Goal: Task Accomplishment & Management: Complete application form

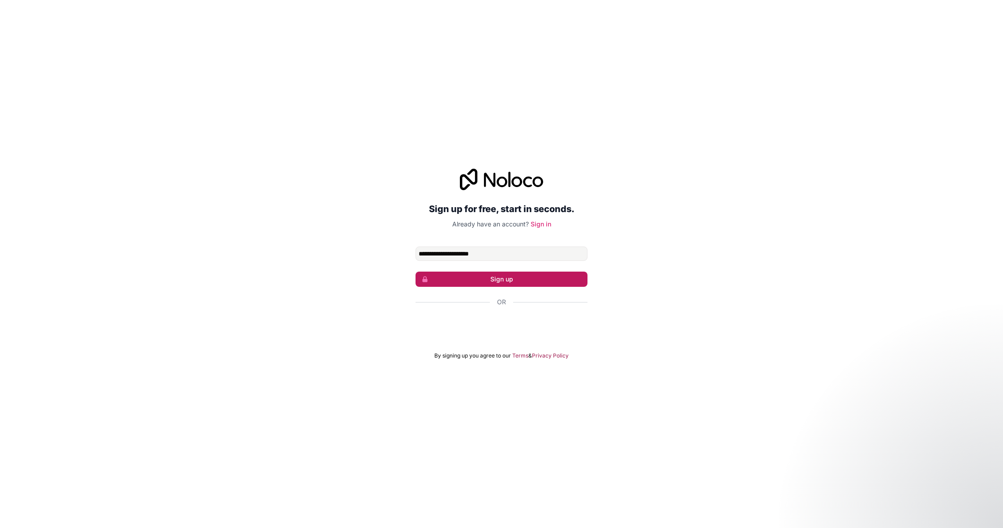
type input "**********"
click at [497, 277] on button "Sign up" at bounding box center [501, 279] width 172 height 15
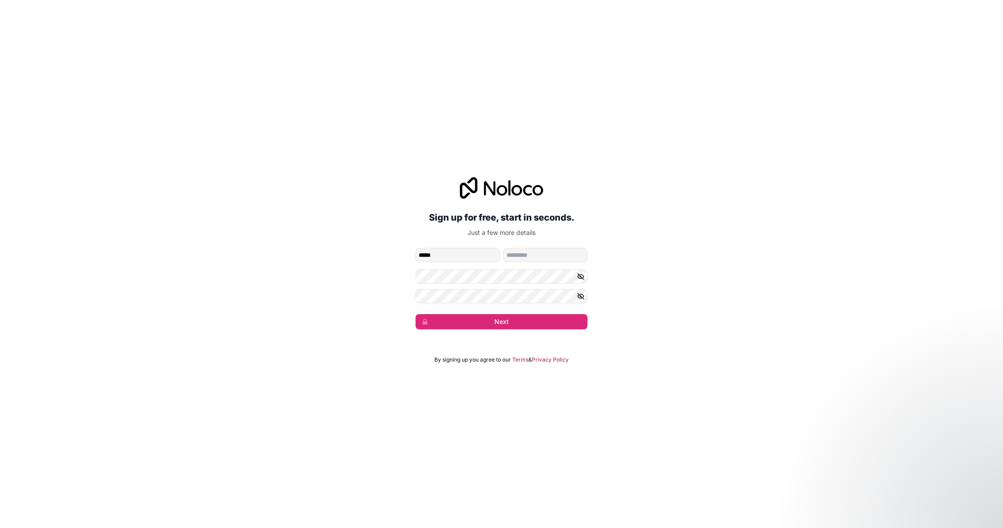
type input "*****"
type input "****"
click at [582, 278] on icon "button" at bounding box center [581, 277] width 6 height 6
click at [578, 295] on icon "button" at bounding box center [581, 296] width 8 height 8
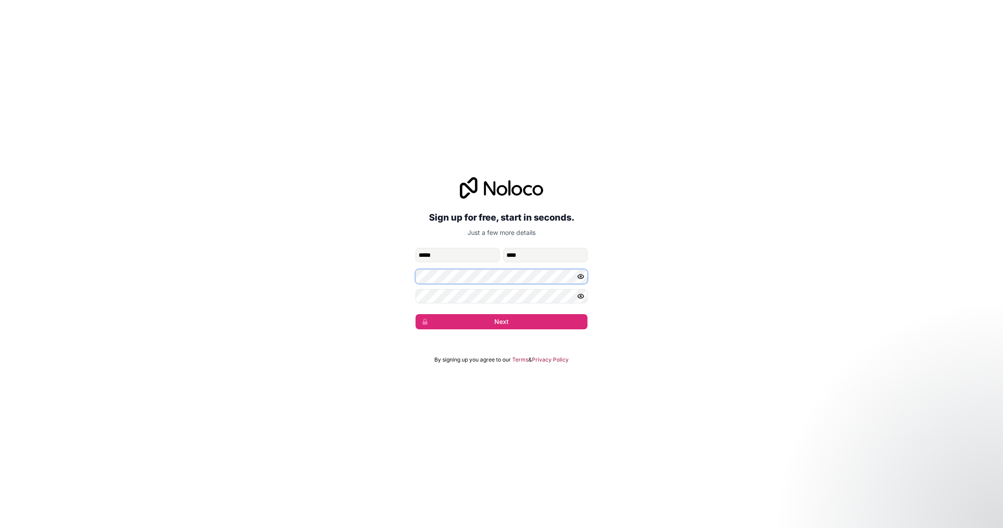
scroll to position [0, 0]
click at [580, 277] on icon "button" at bounding box center [580, 276] width 1 height 1
click at [411, 278] on div "**********" at bounding box center [501, 253] width 1003 height 177
click at [582, 279] on icon "button" at bounding box center [581, 277] width 6 height 6
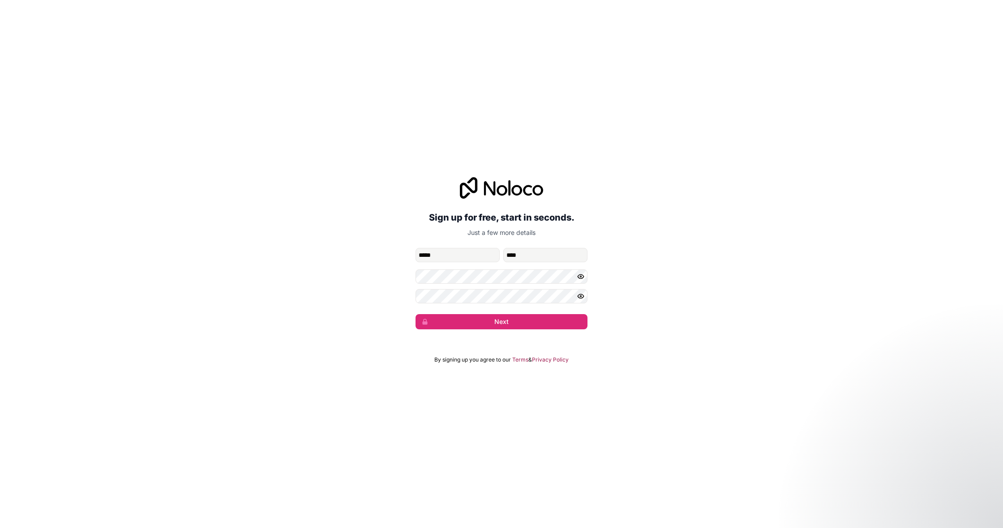
scroll to position [0, 0]
click at [577, 272] on button "button" at bounding box center [582, 277] width 11 height 14
click at [583, 275] on icon "button" at bounding box center [581, 277] width 8 height 8
click at [482, 324] on button "Next" at bounding box center [501, 321] width 172 height 15
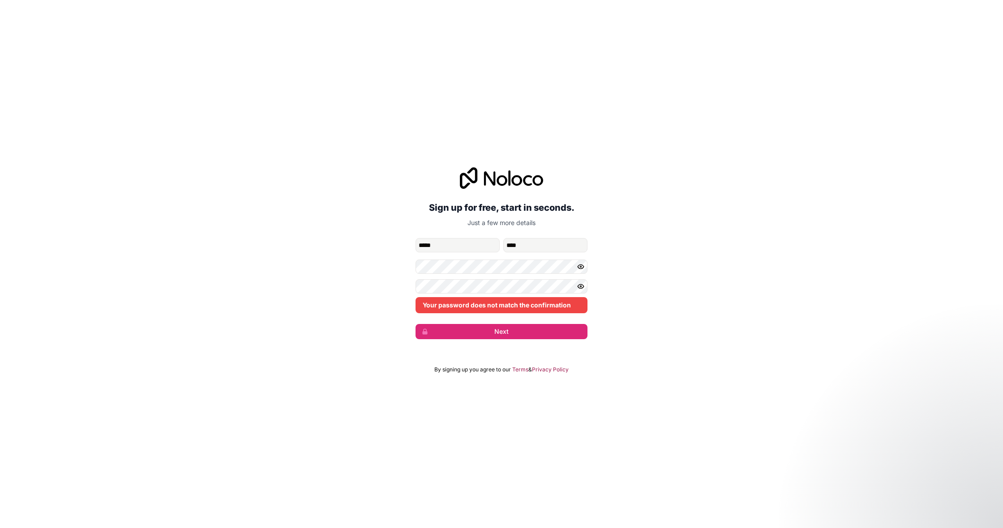
click at [506, 294] on div "Your password does not match the confirmation" at bounding box center [501, 296] width 172 height 34
click at [504, 328] on button "Next" at bounding box center [501, 331] width 172 height 15
click at [531, 329] on button "Next" at bounding box center [501, 331] width 172 height 15
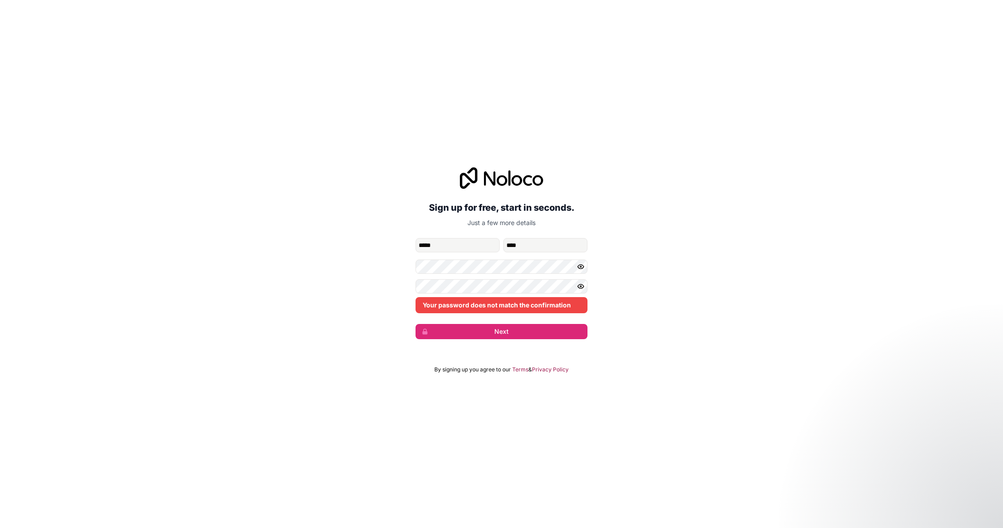
click at [531, 258] on form "**********" at bounding box center [501, 288] width 172 height 101
click at [498, 337] on button "Next" at bounding box center [501, 331] width 172 height 15
drag, startPoint x: 546, startPoint y: 253, endPoint x: 540, endPoint y: 258, distance: 7.3
click at [546, 254] on form "**********" at bounding box center [501, 288] width 172 height 101
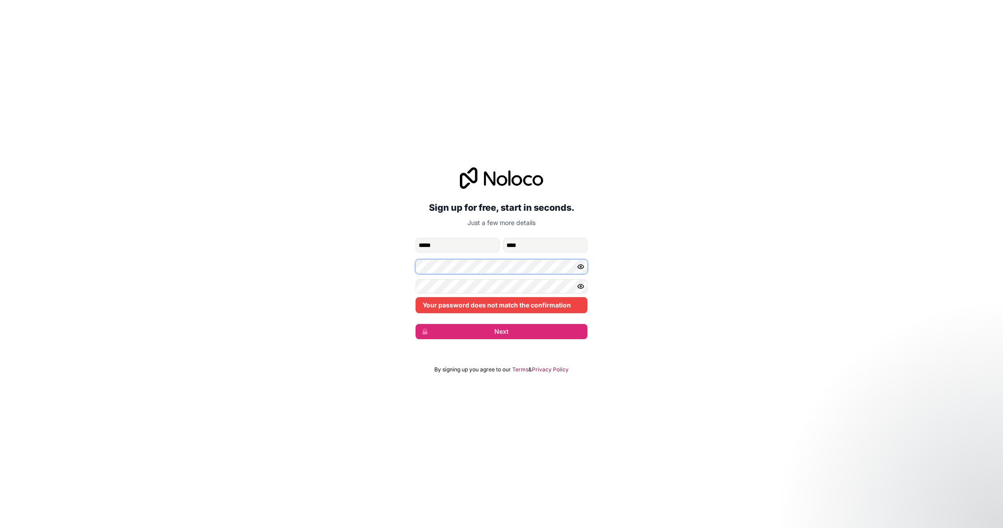
click at [438, 275] on form "**********" at bounding box center [501, 288] width 172 height 101
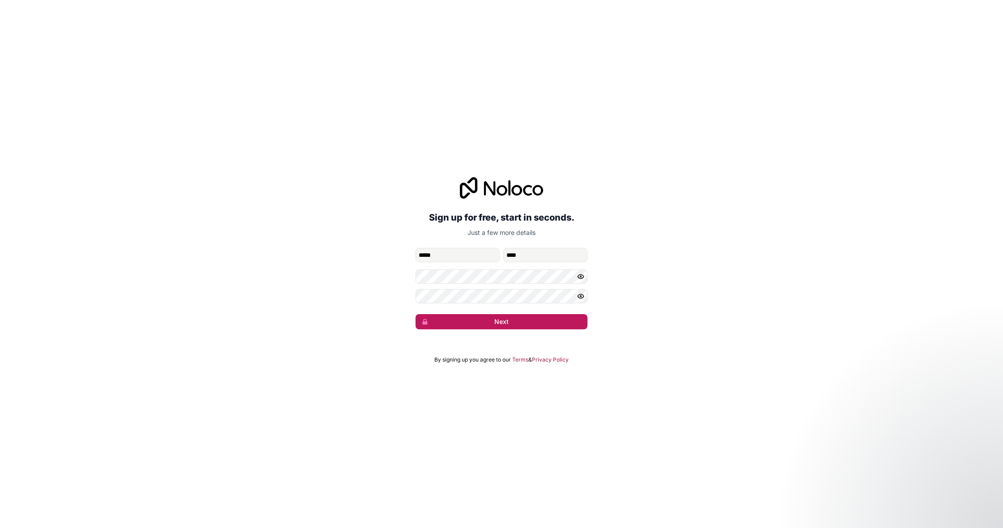
click at [497, 320] on button "Next" at bounding box center [501, 321] width 172 height 15
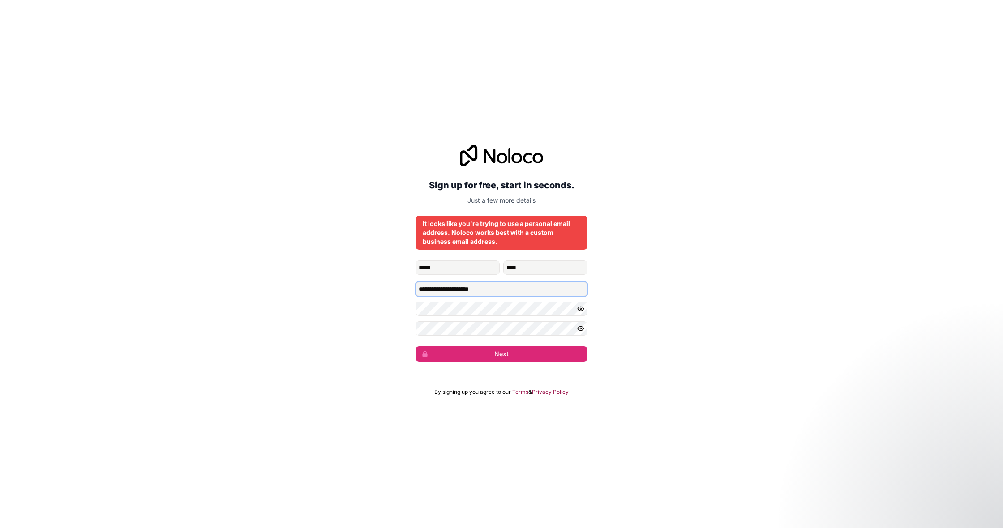
click at [577, 287] on input "**********" at bounding box center [501, 289] width 172 height 14
click at [583, 290] on input "**********" at bounding box center [501, 289] width 172 height 14
click at [578, 291] on input "**********" at bounding box center [501, 289] width 172 height 14
type input "**********"
click at [540, 354] on button "Next" at bounding box center [501, 354] width 172 height 15
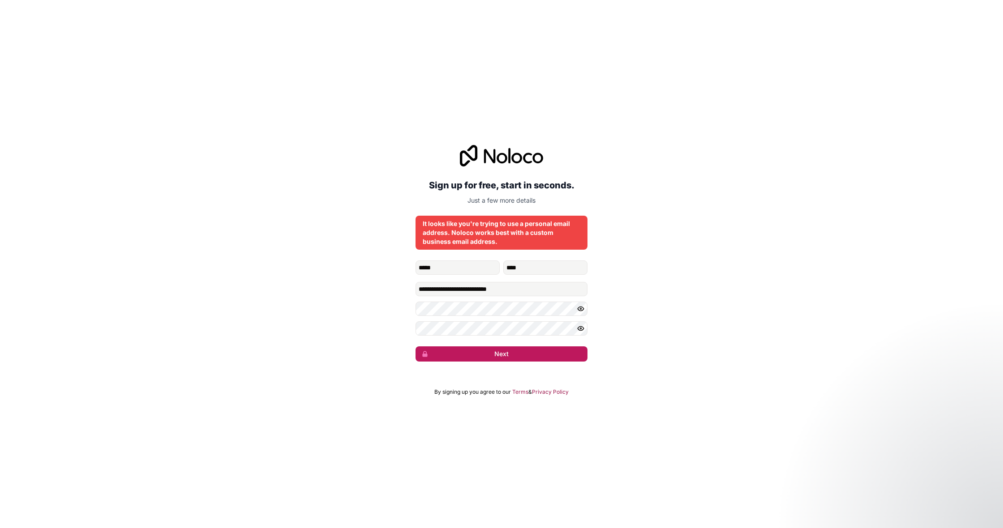
click at [540, 354] on button "Next" at bounding box center [501, 354] width 172 height 15
click at [540, 354] on button "submit" at bounding box center [501, 354] width 172 height 15
drag, startPoint x: 539, startPoint y: 290, endPoint x: 430, endPoint y: 285, distance: 108.5
click at [430, 285] on input "**********" at bounding box center [501, 289] width 172 height 14
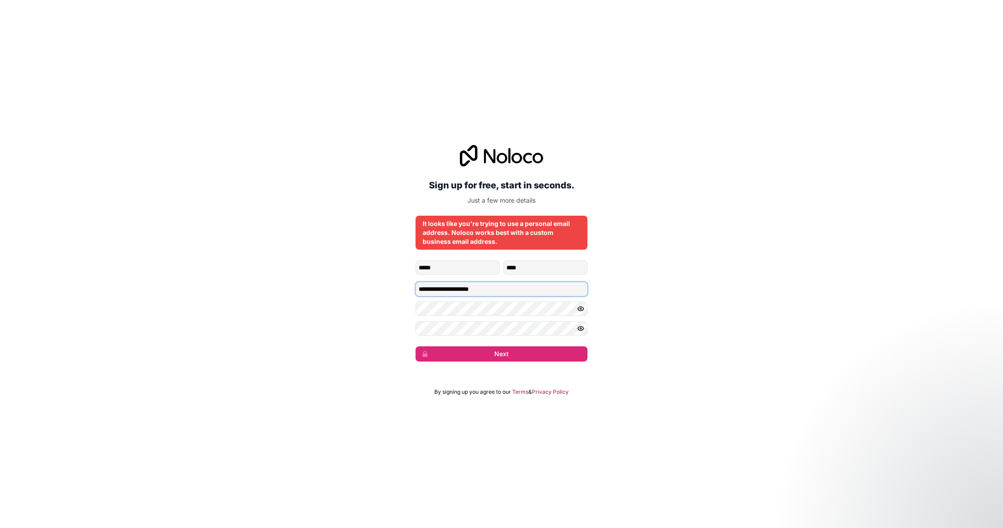
type input "**********"
click at [501, 354] on button "Next" at bounding box center [501, 354] width 172 height 15
click at [501, 354] on button "submit" at bounding box center [501, 354] width 172 height 15
click at [501, 354] on button "Next" at bounding box center [501, 354] width 172 height 15
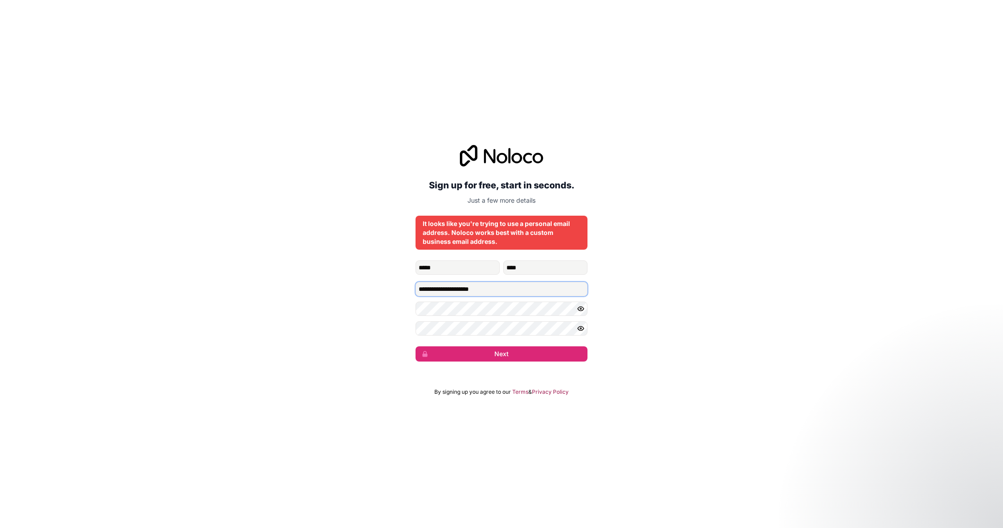
click at [501, 354] on button "Next" at bounding box center [501, 354] width 172 height 15
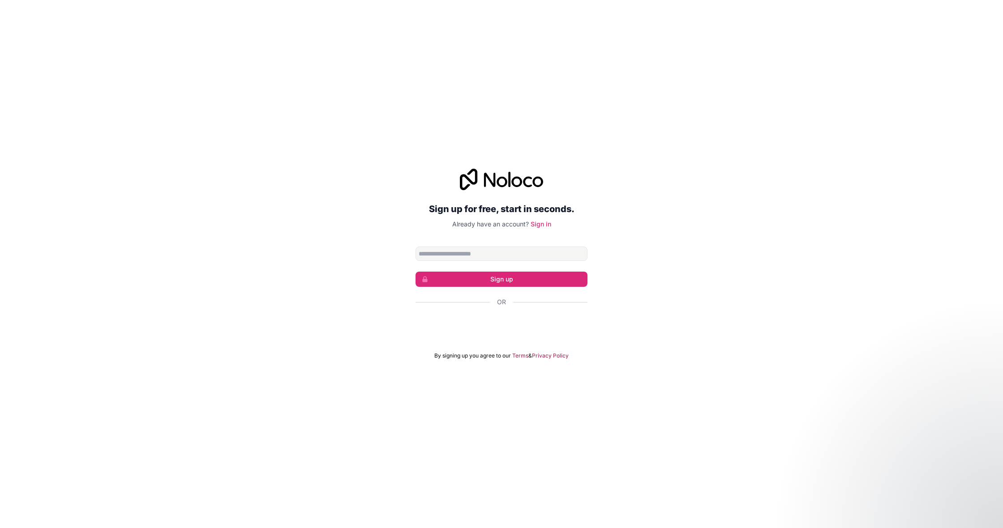
click at [602, 335] on div "Sign up for free, start in seconds. Already have an account? Sign in Sign up Or…" at bounding box center [501, 264] width 1003 height 216
click at [530, 255] on input "Email address" at bounding box center [501, 254] width 172 height 14
click at [633, 315] on div "Sign up for free, start in seconds. Already have an account? Sign in Sign up Or…" at bounding box center [501, 264] width 1003 height 216
click at [532, 283] on button "Sign up" at bounding box center [501, 279] width 172 height 15
type input "**********"
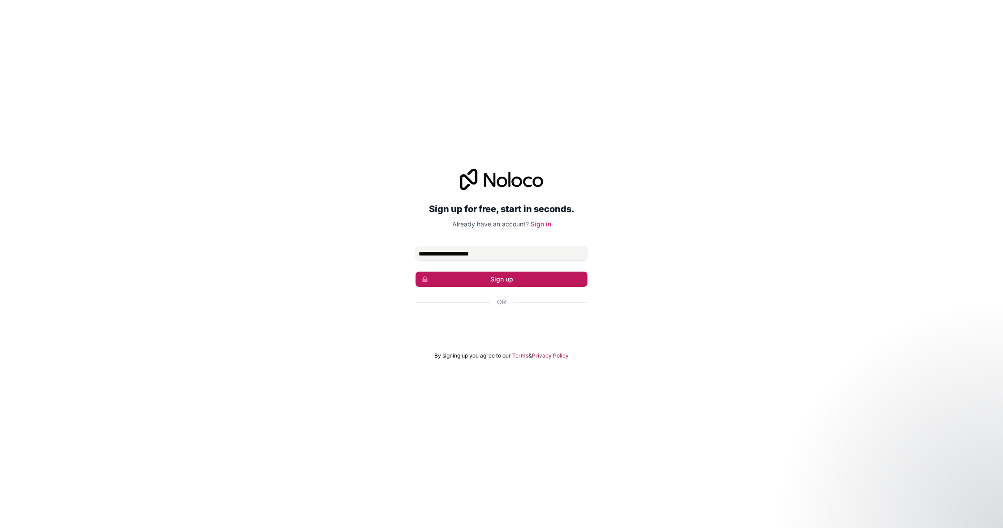
click at [493, 279] on button "Sign up" at bounding box center [501, 279] width 172 height 15
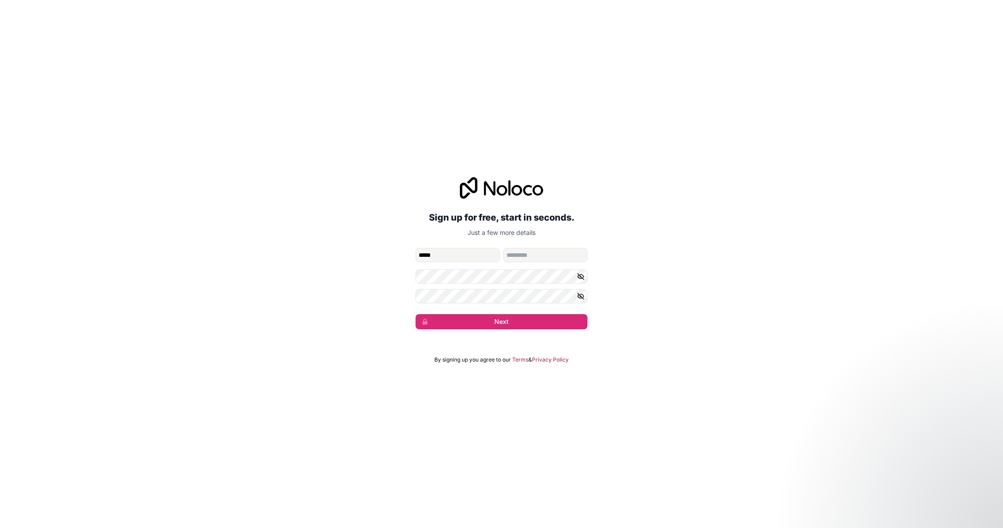
type input "*****"
type input "****"
click at [544, 327] on button "Next" at bounding box center [501, 321] width 172 height 15
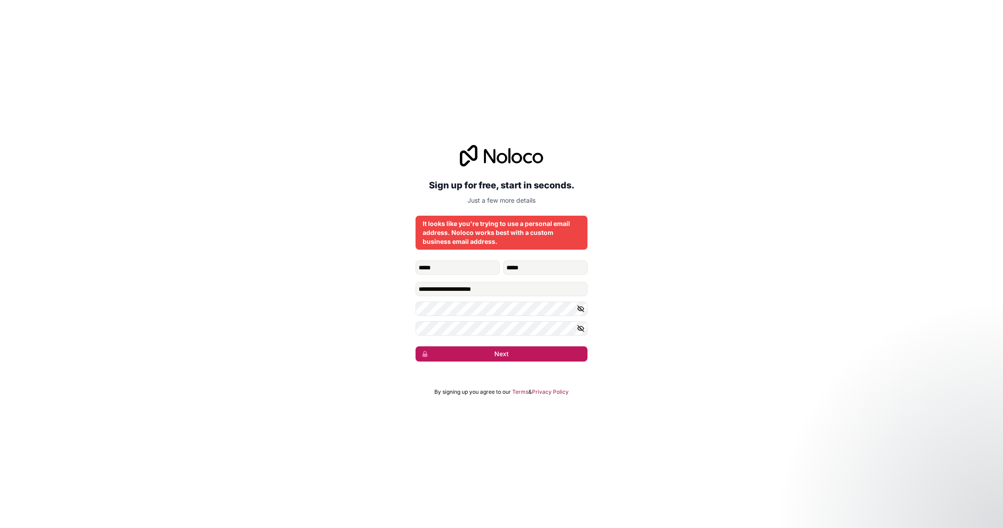
click at [513, 349] on button "Next" at bounding box center [501, 354] width 172 height 15
type input "*"
type input "**********"
click at [529, 355] on button "Next" at bounding box center [501, 354] width 172 height 15
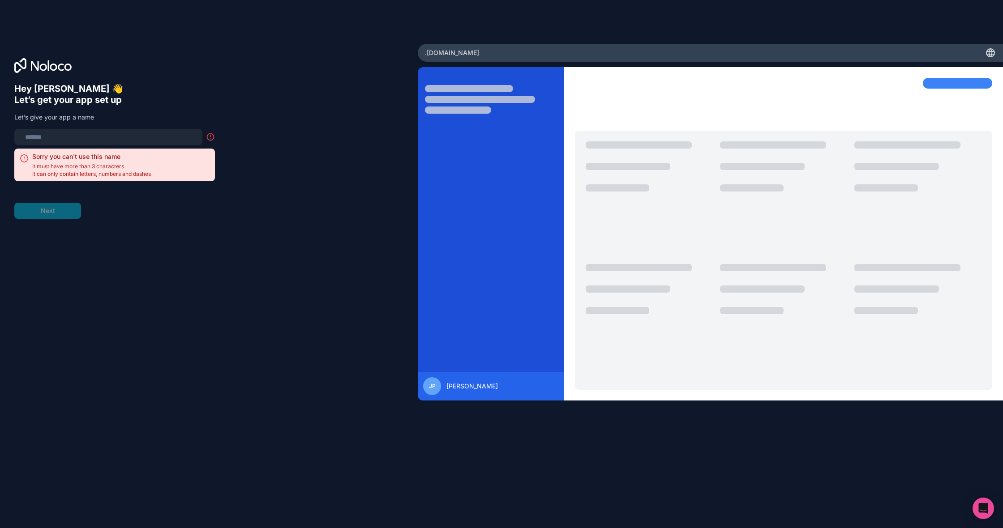
type input "*"
click at [230, 215] on div "Hey James 👋 Let’s get your app set up Let’s give your app a name *** Sorry you …" at bounding box center [208, 276] width 389 height 386
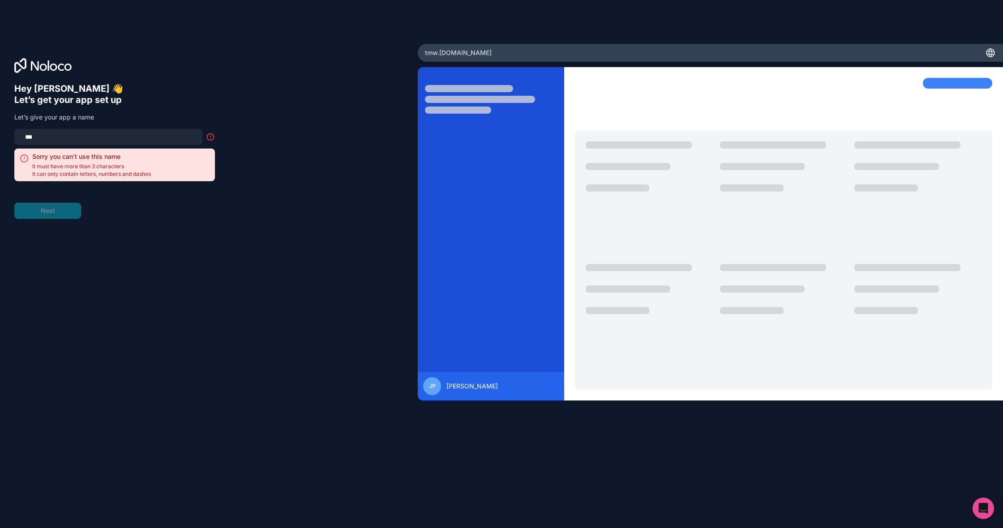
click at [151, 134] on input "***" at bounding box center [108, 137] width 177 height 13
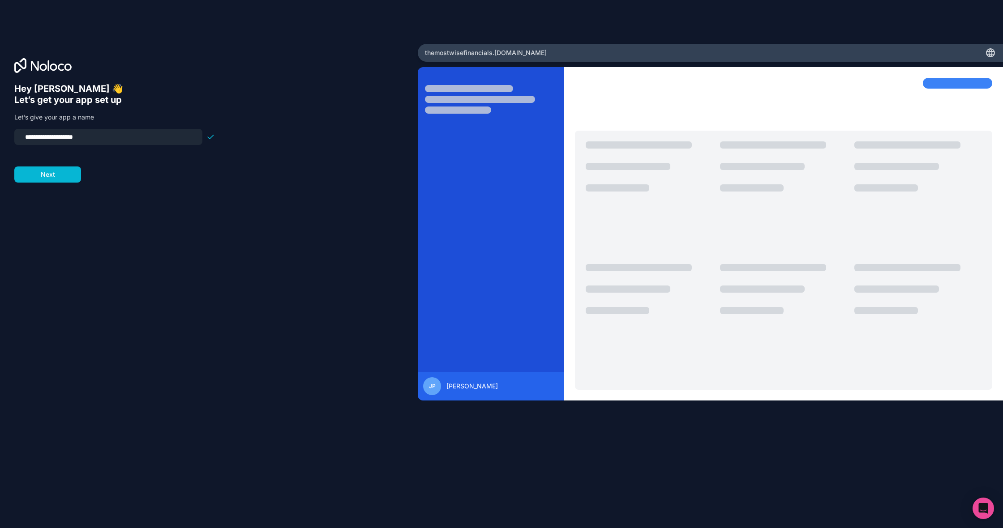
click at [28, 140] on input "**********" at bounding box center [108, 137] width 177 height 13
type input "**********"
click at [64, 177] on button "Next" at bounding box center [47, 175] width 67 height 16
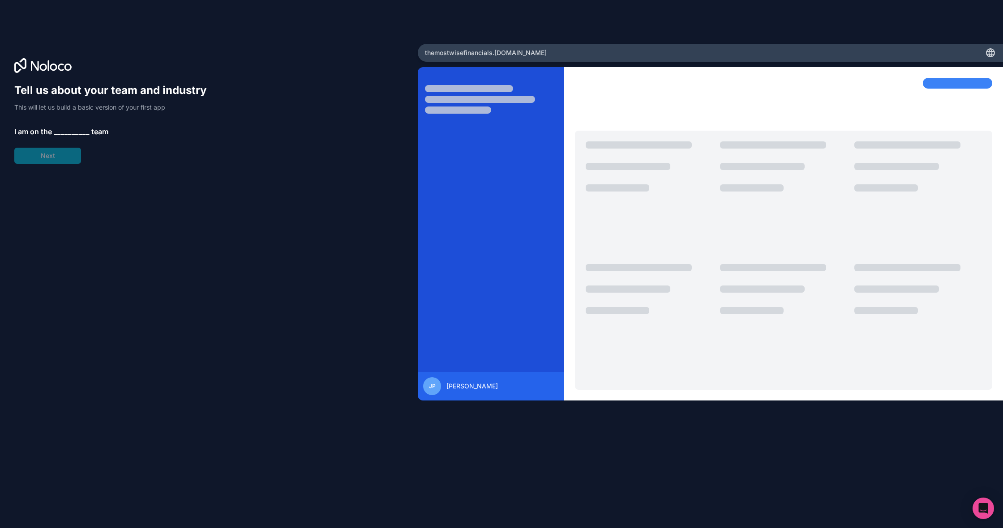
click at [67, 126] on span "__________" at bounding box center [72, 131] width 36 height 11
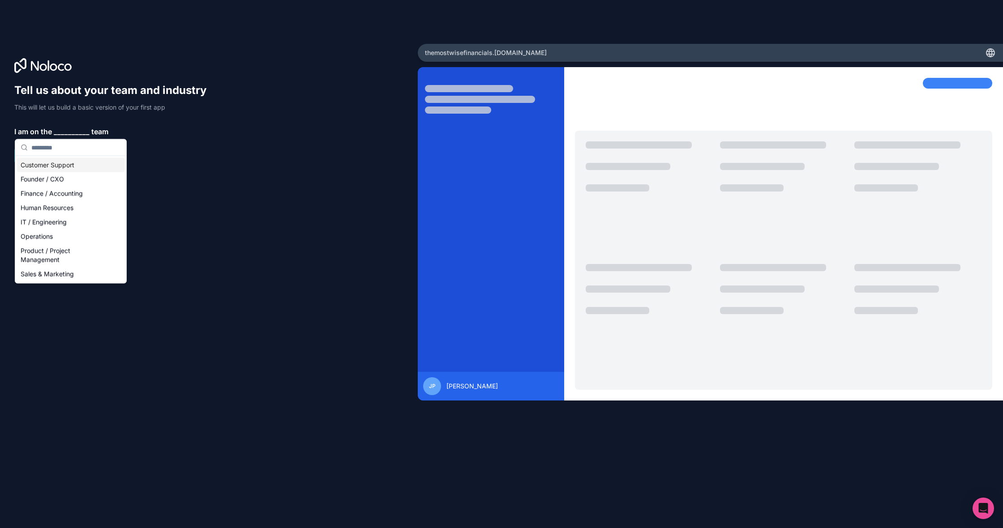
click at [168, 158] on div "Tell us about your team and industry This will let us build a basic version of …" at bounding box center [114, 123] width 201 height 81
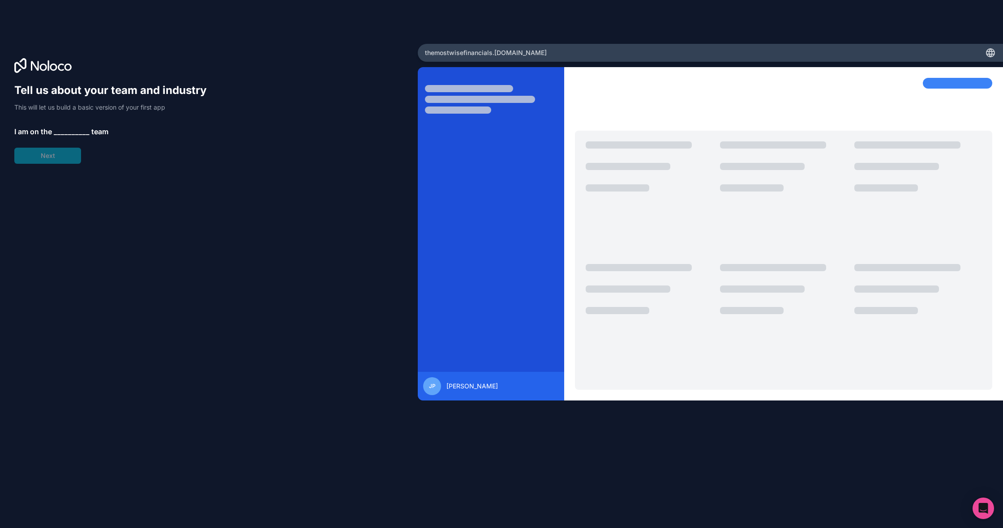
click at [65, 133] on span "__________" at bounding box center [72, 131] width 36 height 11
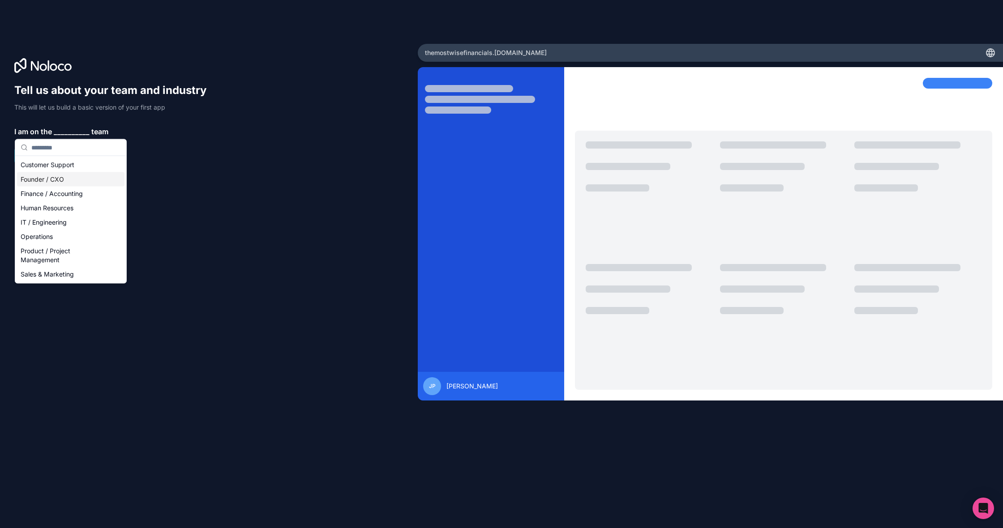
click at [57, 180] on div "Founder / CXO" at bounding box center [70, 179] width 107 height 14
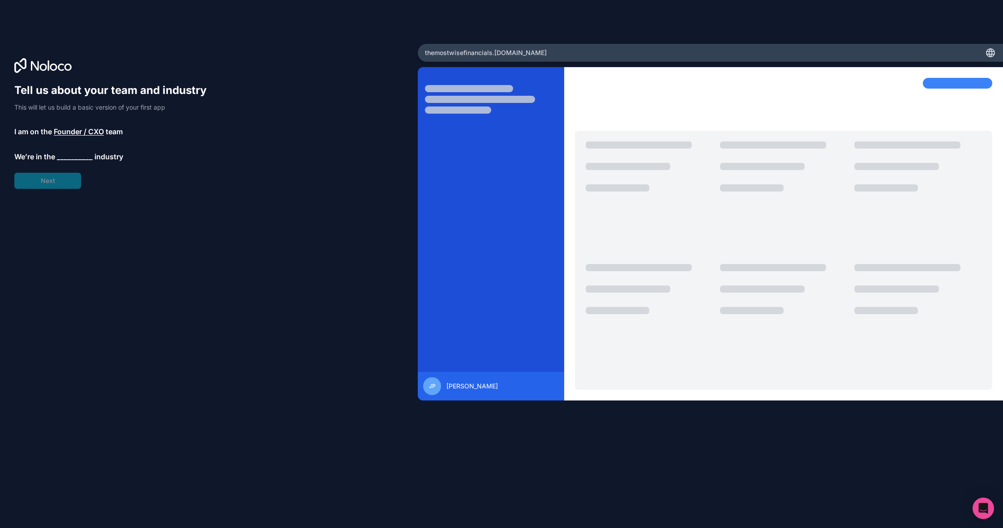
click at [62, 156] on span "__________" at bounding box center [75, 156] width 36 height 11
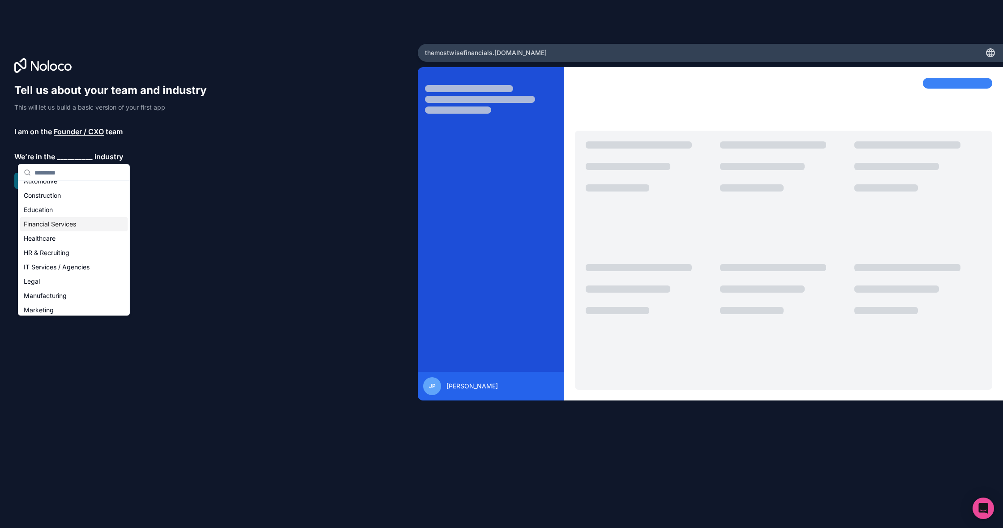
click at [61, 229] on div "Financial Services" at bounding box center [73, 224] width 107 height 14
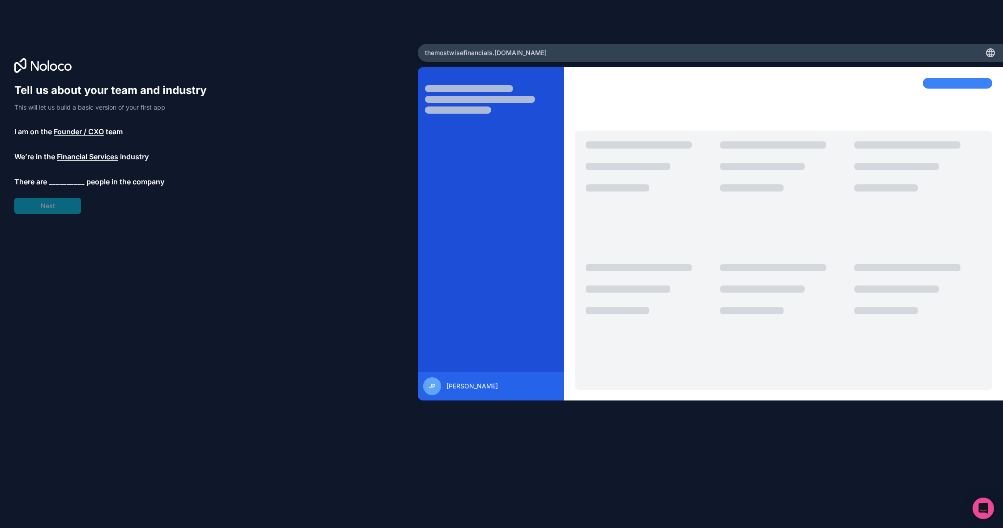
click at [63, 188] on div "Tell us about your team and industry This will let us build a basic version of …" at bounding box center [114, 148] width 201 height 131
click at [64, 183] on span "__________" at bounding box center [67, 181] width 36 height 11
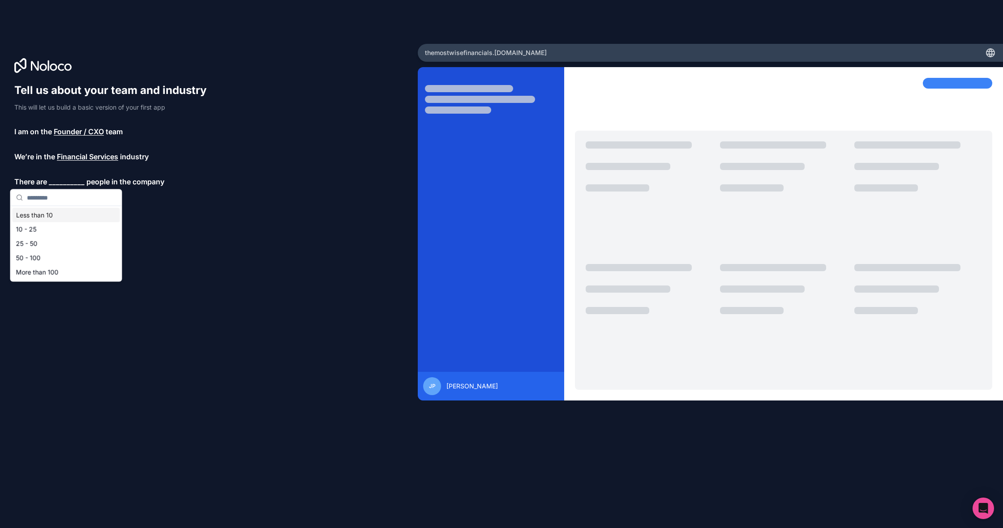
click at [60, 215] on div "Less than 10" at bounding box center [66, 215] width 107 height 14
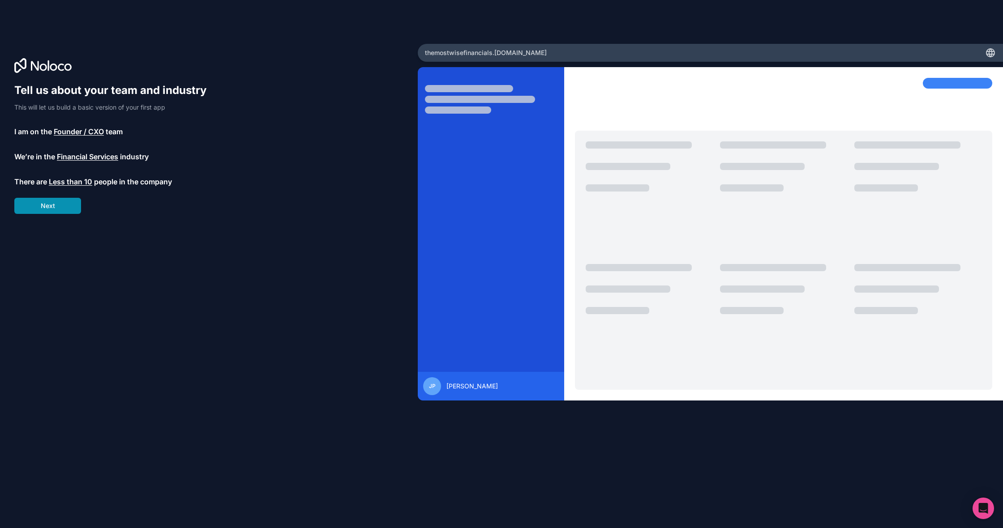
click at [68, 211] on button "Next" at bounding box center [47, 206] width 67 height 16
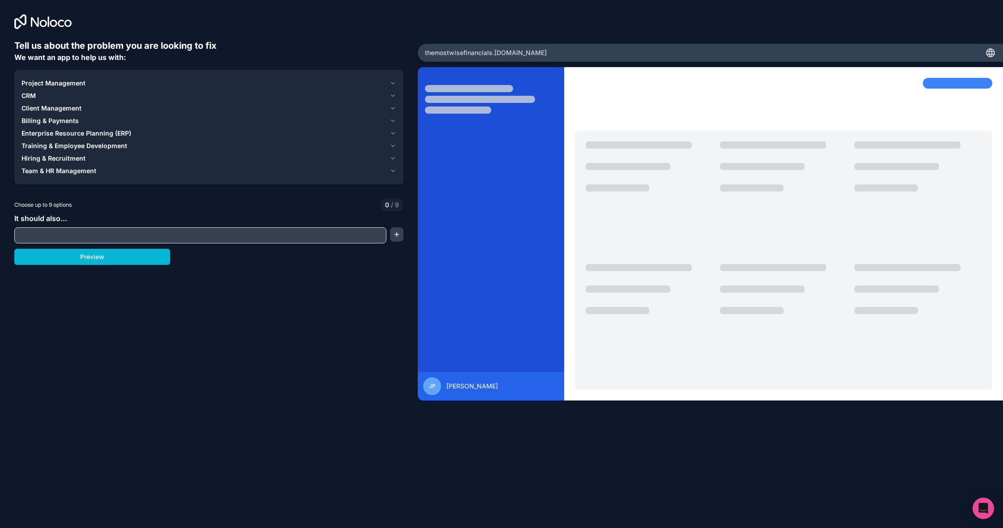
click at [80, 81] on span "Project Management" at bounding box center [53, 83] width 64 height 9
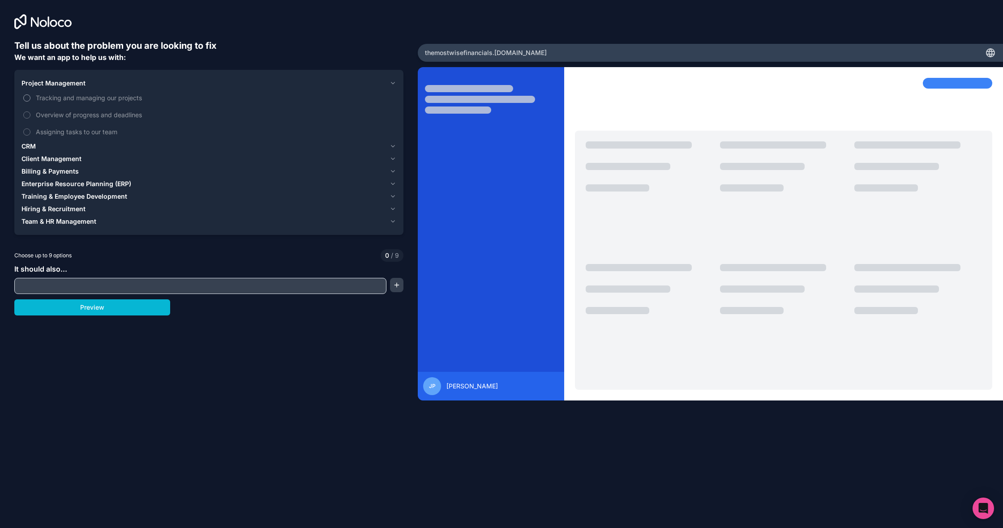
click at [68, 95] on span "Tracking and managing our projects" at bounding box center [215, 97] width 359 height 9
click at [30, 95] on button "Tracking and managing our projects" at bounding box center [26, 97] width 7 height 7
click at [66, 111] on span "Overview of progress and deadlines" at bounding box center [215, 114] width 359 height 9
click at [30, 111] on button "Overview of progress and deadlines" at bounding box center [26, 114] width 7 height 7
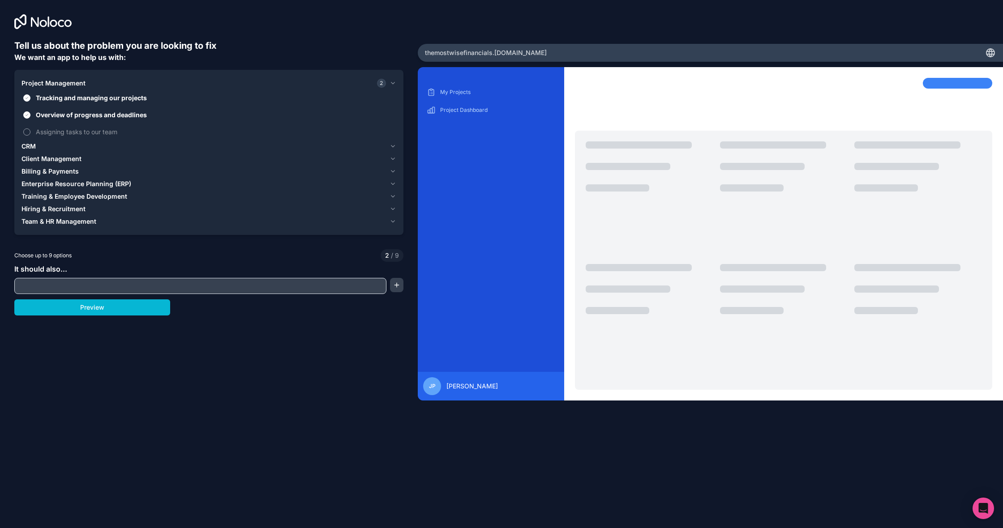
click at [73, 133] on span "Assigning tasks to our team" at bounding box center [215, 131] width 359 height 9
click at [30, 133] on button "Assigning tasks to our team" at bounding box center [26, 131] width 7 height 7
click at [64, 143] on div "CRM" at bounding box center [203, 146] width 364 height 9
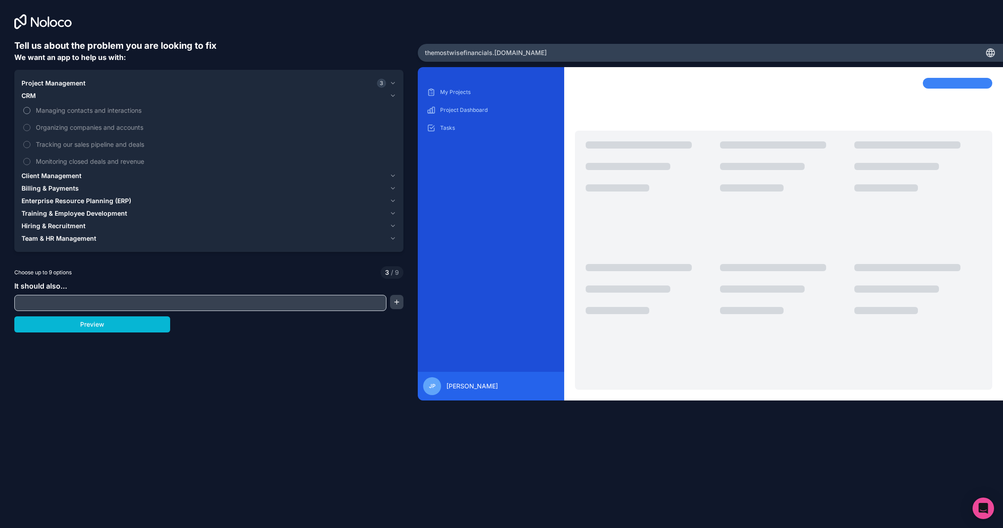
click at [62, 108] on span "Managing contacts and interactions" at bounding box center [215, 110] width 359 height 9
click at [30, 108] on button "Managing contacts and interactions" at bounding box center [26, 110] width 7 height 7
click at [57, 127] on span "Organizing companies and accounts" at bounding box center [215, 127] width 359 height 9
click at [30, 127] on button "Organizing companies and accounts" at bounding box center [26, 127] width 7 height 7
click at [82, 141] on span "Tracking our sales pipeline and deals" at bounding box center [215, 144] width 359 height 9
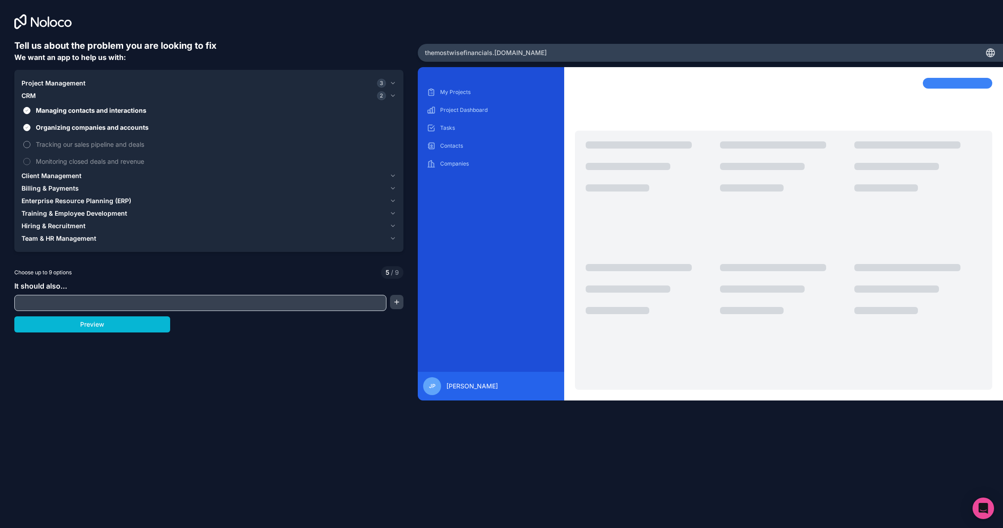
click at [30, 141] on button "Tracking our sales pipeline and deals" at bounding box center [26, 144] width 7 height 7
click at [82, 156] on label "Monitoring closed deals and revenue" at bounding box center [208, 161] width 375 height 17
click at [30, 158] on button "Monitoring closed deals and revenue" at bounding box center [26, 161] width 7 height 7
click at [83, 176] on div "Client Management" at bounding box center [203, 175] width 364 height 9
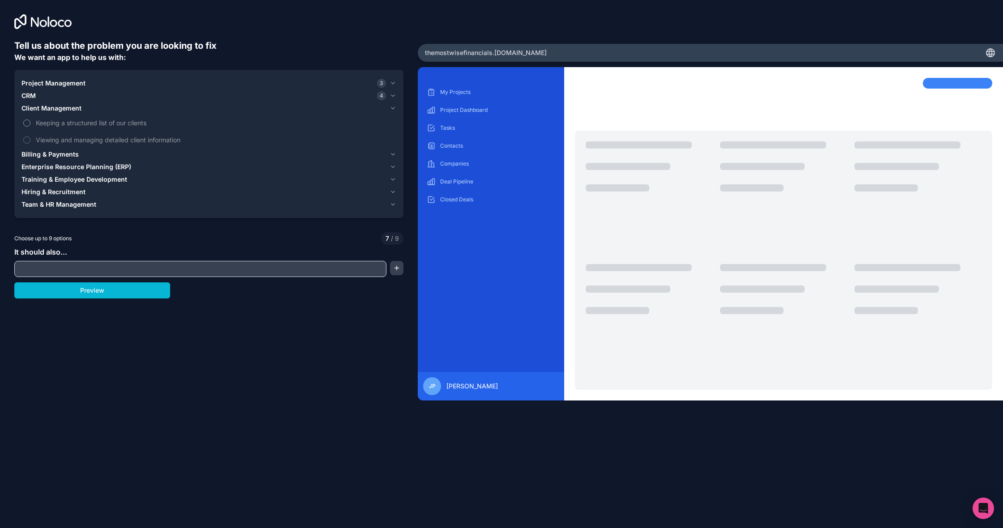
click at [61, 127] on span "Keeping a structured list of our clients" at bounding box center [215, 122] width 359 height 9
click at [30, 127] on button "Keeping a structured list of our clients" at bounding box center [26, 123] width 7 height 7
click at [50, 135] on label "Viewing and managing detailed client information" at bounding box center [208, 140] width 375 height 17
click at [30, 137] on button "Viewing and managing detailed client information" at bounding box center [26, 140] width 7 height 7
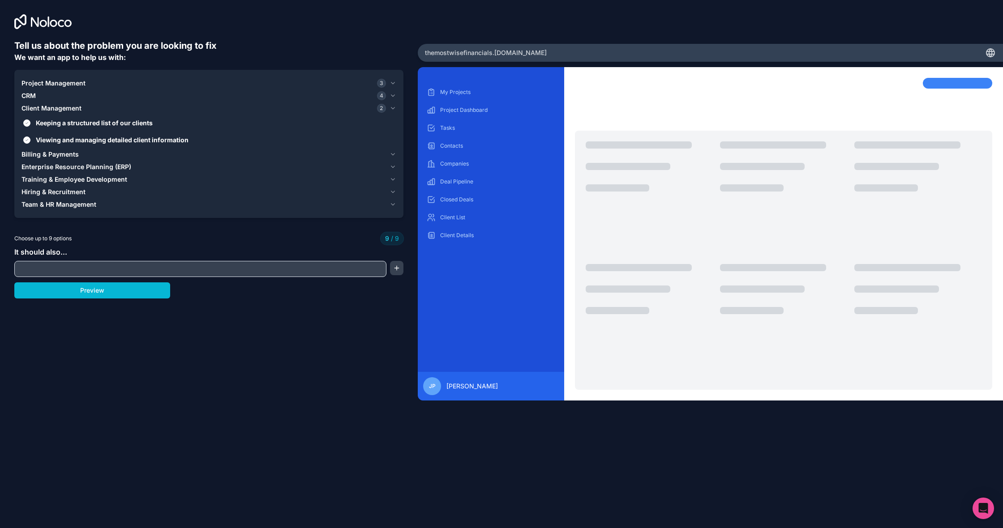
click at [56, 151] on span "Billing & Payments" at bounding box center [49, 154] width 57 height 9
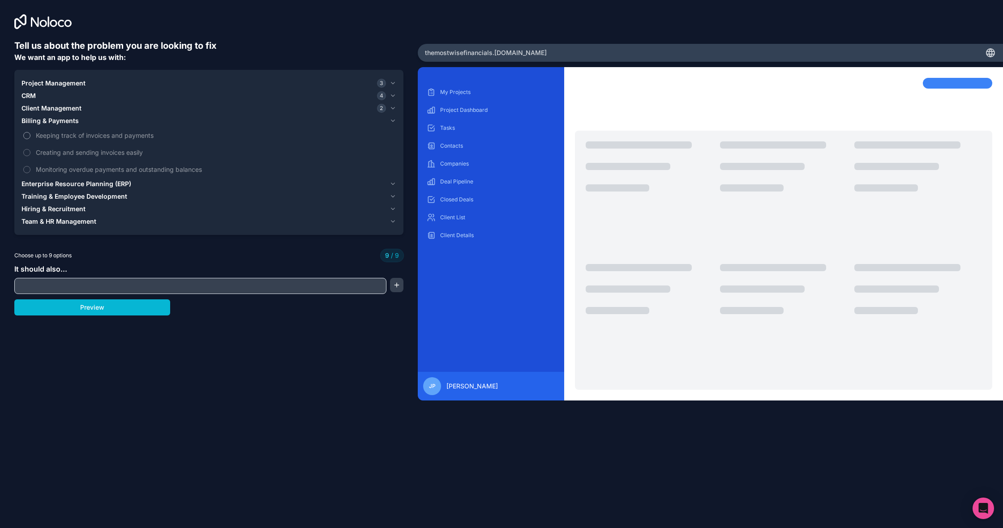
click at [69, 132] on span "Keeping track of invoices and payments" at bounding box center [215, 135] width 359 height 9
click at [38, 136] on span "Keeping track of invoices and payments" at bounding box center [215, 135] width 359 height 9
click at [73, 109] on span "Client Management" at bounding box center [51, 108] width 60 height 9
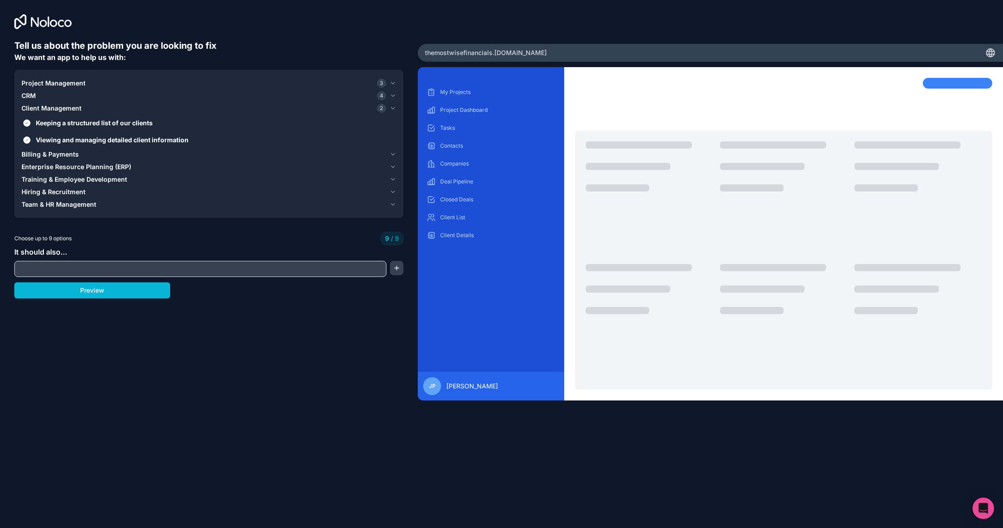
scroll to position [0, 0]
click at [47, 139] on span "Viewing and managing detailed client information" at bounding box center [215, 139] width 359 height 9
click at [30, 139] on button "Viewing and managing detailed client information" at bounding box center [26, 140] width 7 height 7
click at [47, 139] on span "Viewing and managing detailed client information" at bounding box center [215, 139] width 359 height 9
click at [30, 139] on button "Viewing and managing detailed client information" at bounding box center [26, 140] width 7 height 7
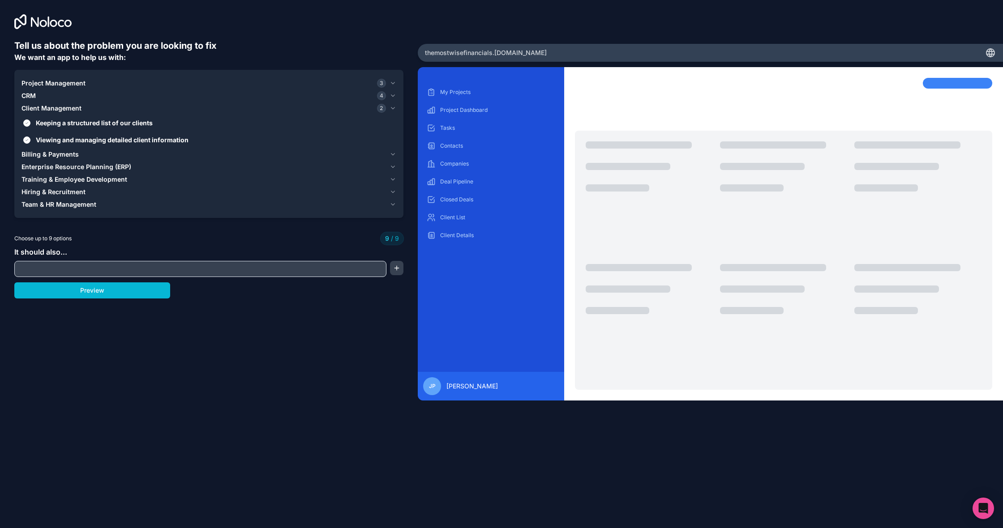
click at [291, 97] on div "CRM 4" at bounding box center [203, 95] width 364 height 9
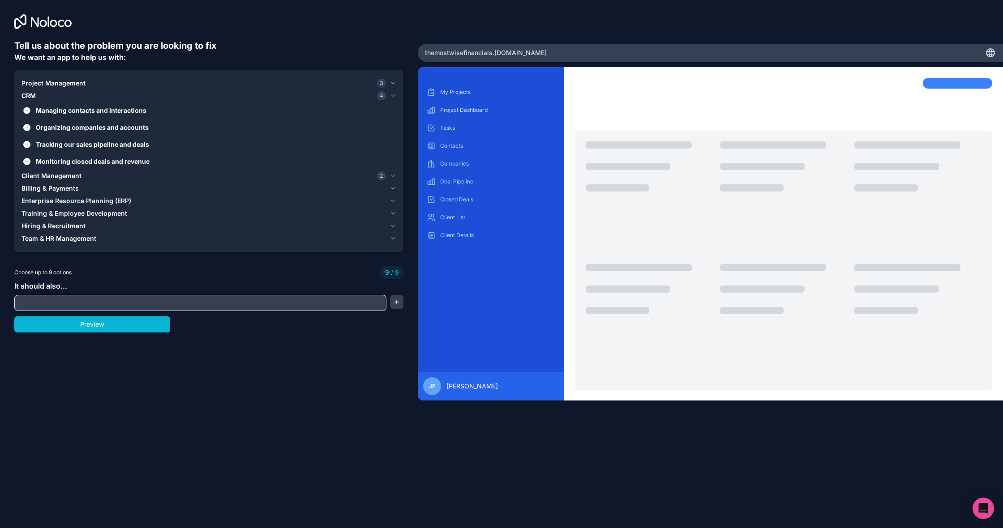
click at [91, 112] on span "Managing contacts and interactions" at bounding box center [215, 110] width 359 height 9
click at [30, 112] on button "Managing contacts and interactions" at bounding box center [26, 110] width 7 height 7
click at [91, 113] on span "Managing contacts and interactions" at bounding box center [215, 110] width 359 height 9
click at [30, 113] on button "Managing contacts and interactions" at bounding box center [26, 110] width 7 height 7
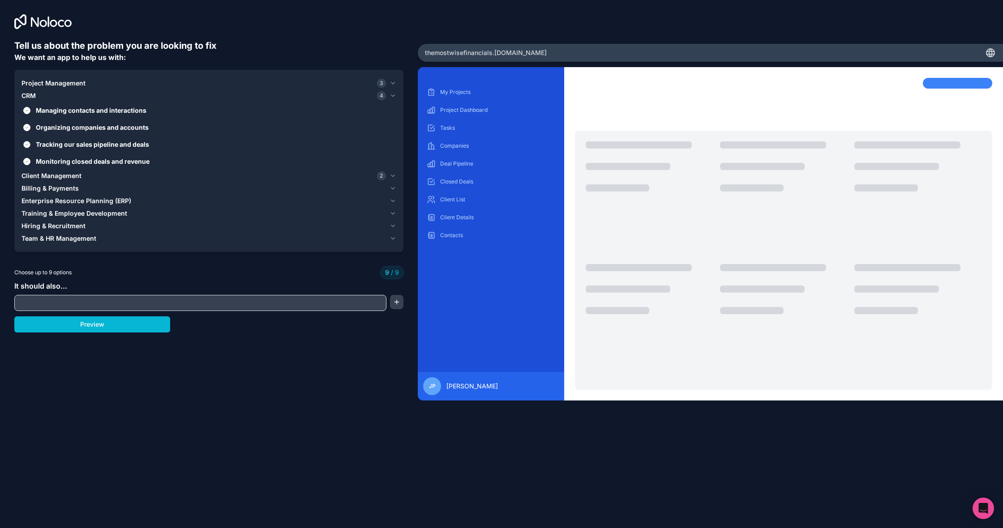
click at [125, 143] on span "Tracking our sales pipeline and deals" at bounding box center [215, 144] width 359 height 9
click at [30, 143] on button "Tracking our sales pipeline and deals" at bounding box center [26, 144] width 7 height 7
click at [101, 174] on div "Client Management 2" at bounding box center [203, 175] width 364 height 9
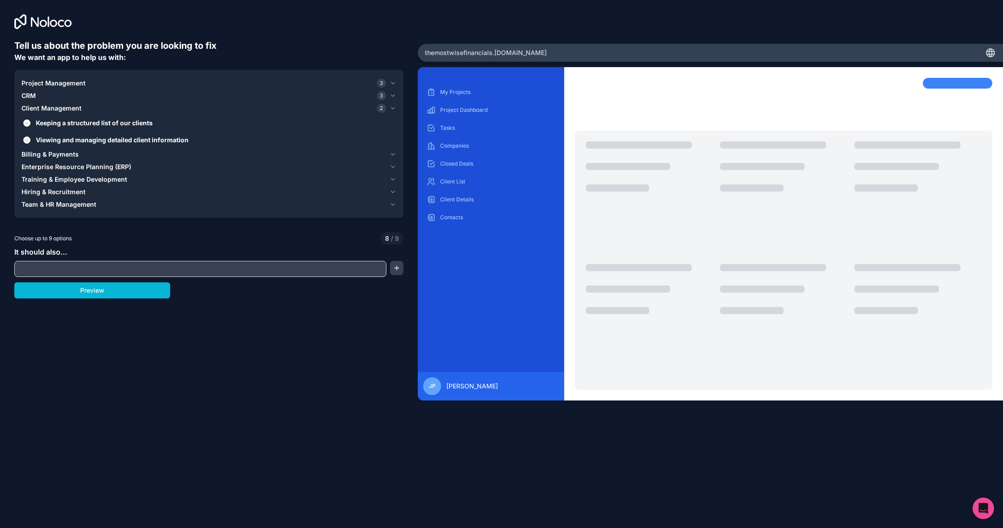
click at [90, 154] on div "Billing & Payments" at bounding box center [203, 154] width 364 height 9
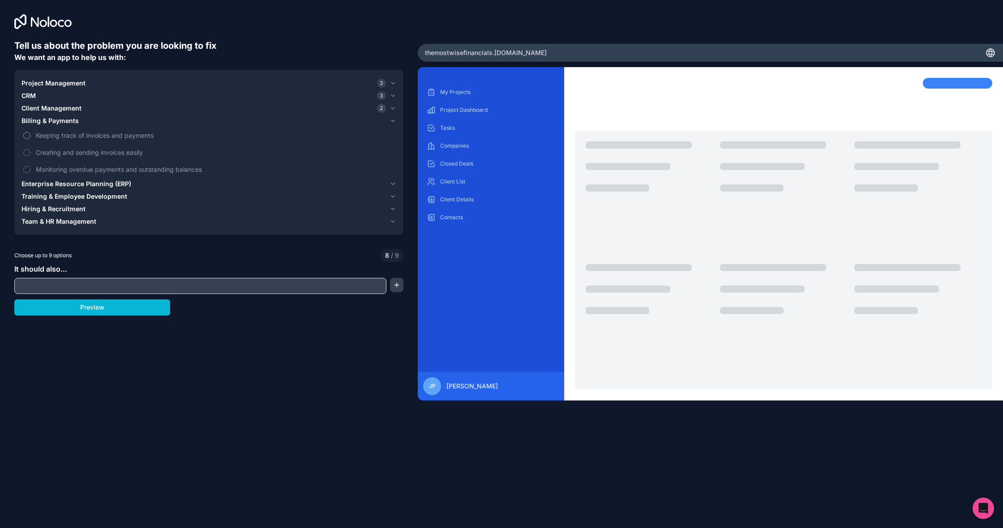
click at [94, 140] on label "Keeping track of invoices and payments" at bounding box center [208, 135] width 375 height 17
click at [30, 139] on button "Keeping track of invoices and payments" at bounding box center [26, 135] width 7 height 7
click at [123, 186] on span "Enterprise Resource Planning (ERP)" at bounding box center [76, 184] width 110 height 9
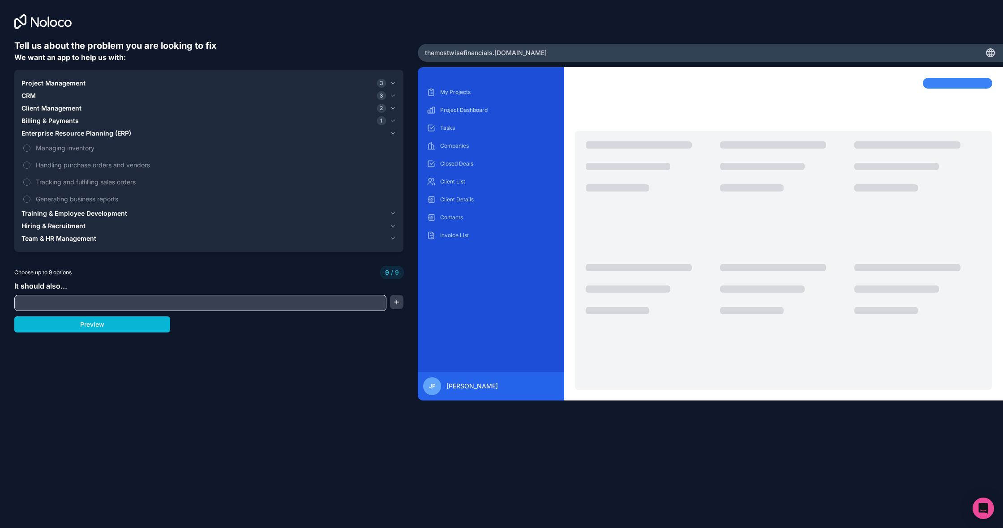
click at [119, 213] on span "Training & Employee Development" at bounding box center [74, 213] width 106 height 9
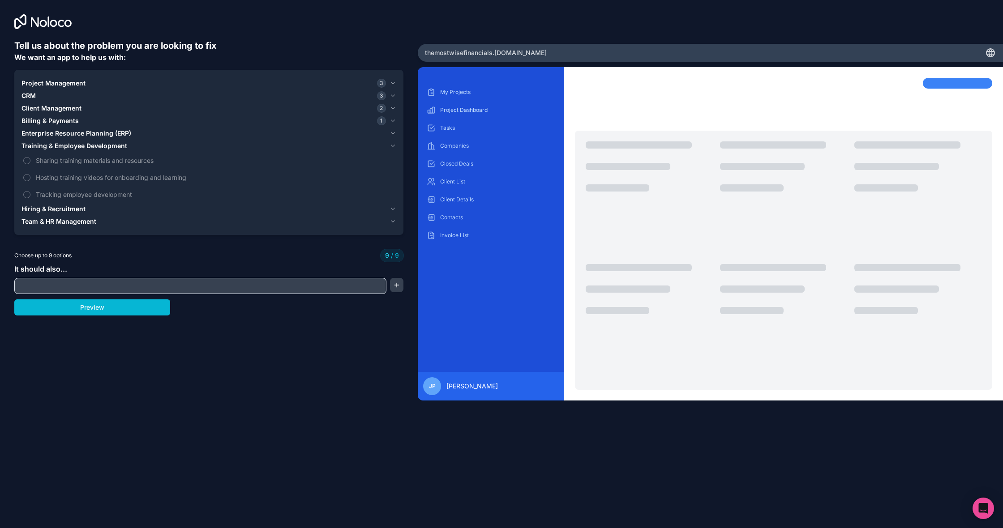
click at [141, 83] on div "Project Management 3" at bounding box center [203, 83] width 364 height 9
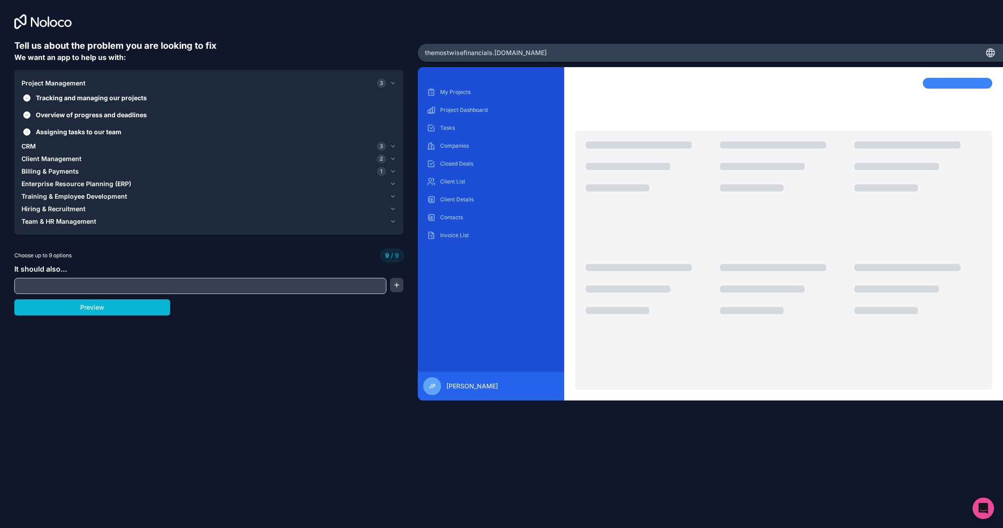
click at [108, 144] on div "CRM 3" at bounding box center [203, 146] width 364 height 9
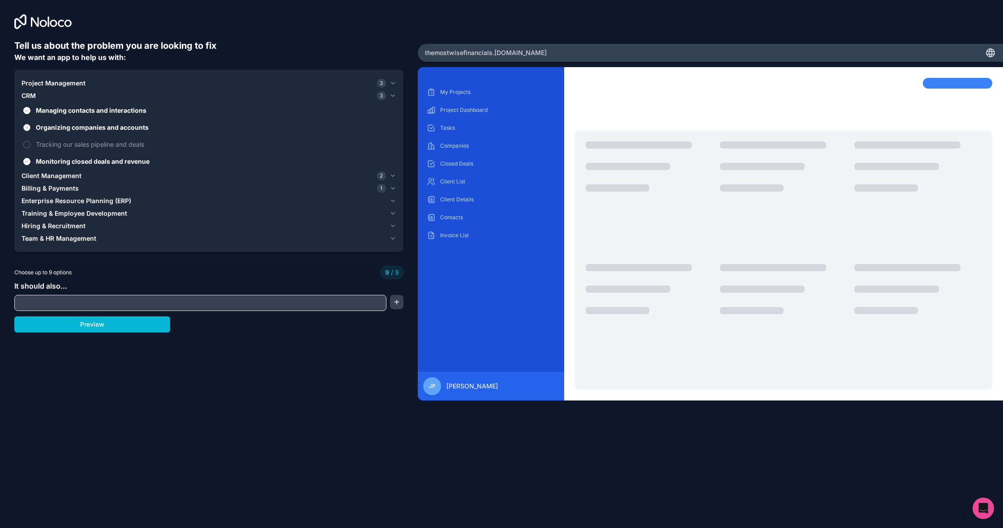
scroll to position [0, 0]
click at [87, 132] on label "Organizing companies and accounts" at bounding box center [208, 127] width 375 height 17
click at [30, 131] on button "Organizing companies and accounts" at bounding box center [26, 127] width 7 height 7
click at [79, 175] on span "Client Management" at bounding box center [51, 175] width 60 height 9
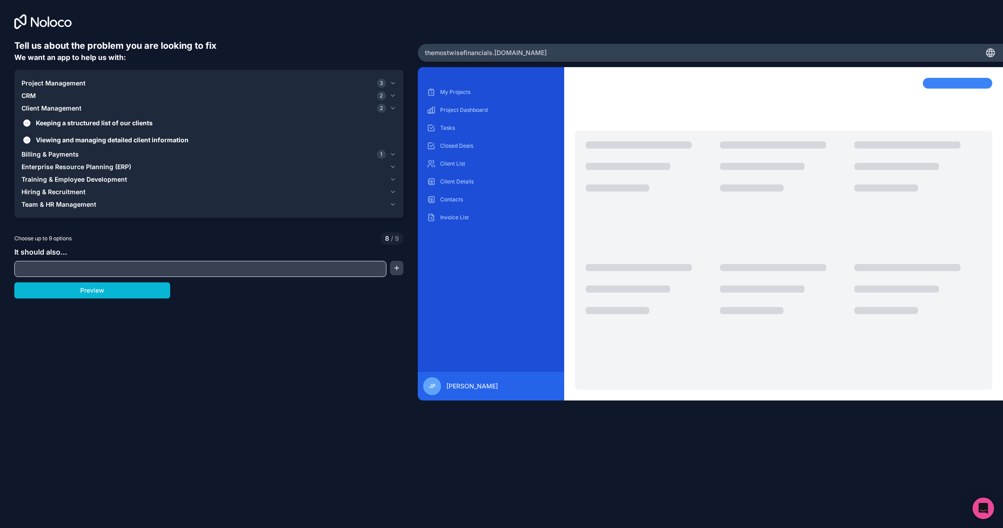
click at [81, 154] on div "Billing & Payments 1" at bounding box center [203, 154] width 364 height 9
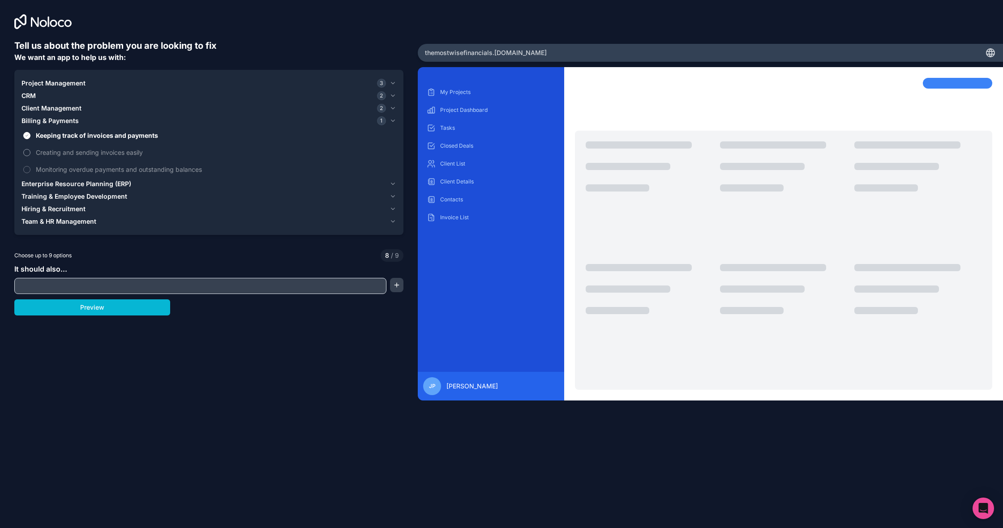
click at [82, 155] on span "Creating and sending invoices easily" at bounding box center [215, 152] width 359 height 9
click at [30, 155] on button "Creating and sending invoices easily" at bounding box center [26, 152] width 7 height 7
click at [132, 290] on input "text" at bounding box center [201, 286] width 368 height 13
click at [109, 313] on button "Preview" at bounding box center [92, 308] width 156 height 16
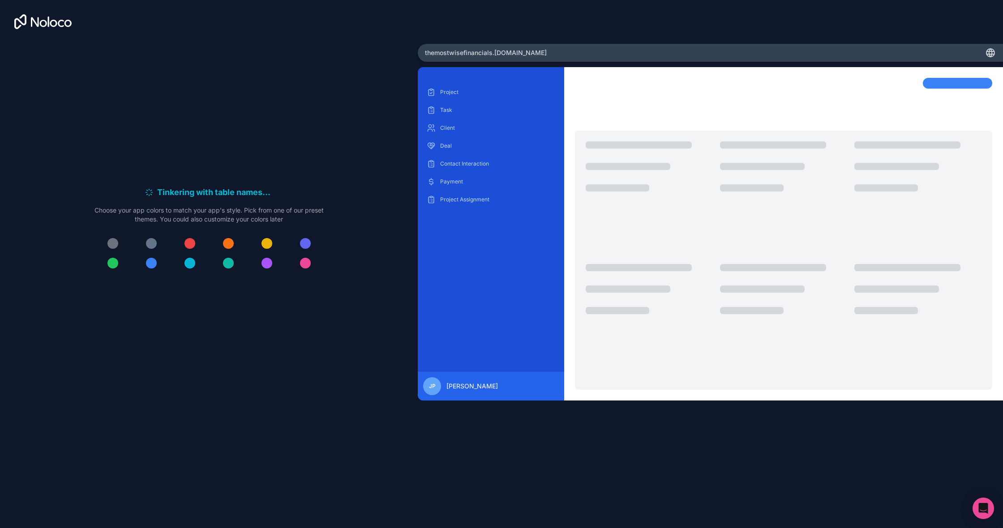
click at [151, 262] on div at bounding box center [151, 263] width 11 height 11
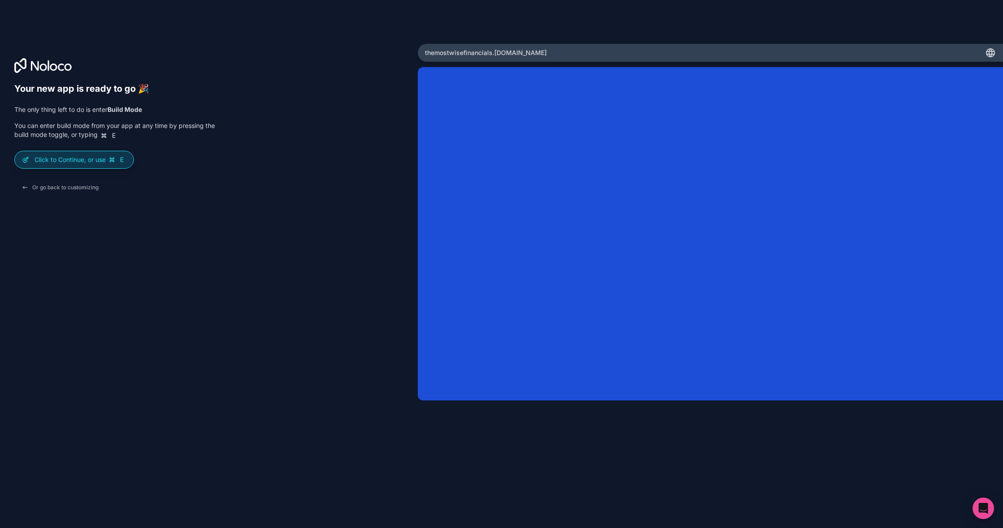
scroll to position [0, 0]
click at [69, 163] on p "Click to Continue, or use E" at bounding box center [80, 159] width 92 height 9
